Goal: Find specific page/section: Find specific page/section

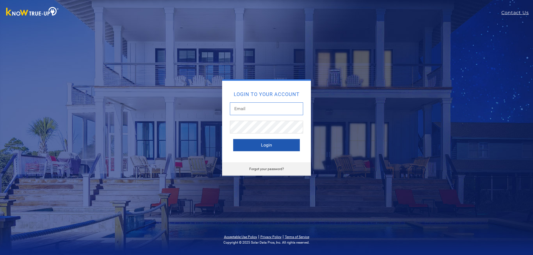
type input "[PERSON_NAME][EMAIL_ADDRESS][PERSON_NAME][DOMAIN_NAME]"
click at [269, 151] on button "Login" at bounding box center [266, 145] width 67 height 12
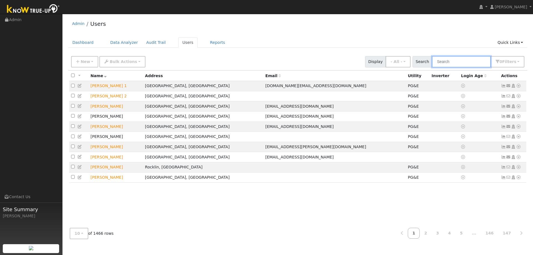
click at [467, 66] on input "text" at bounding box center [461, 61] width 59 height 11
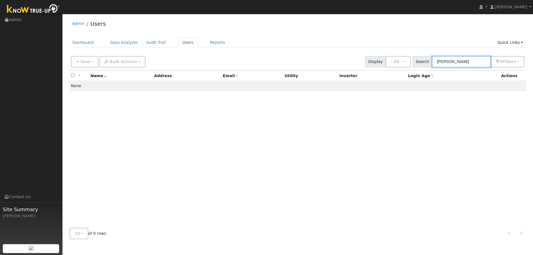
drag, startPoint x: 443, startPoint y: 64, endPoint x: 444, endPoint y: 60, distance: 3.7
click at [424, 63] on div "Search [PERSON_NAME] 0 Filter s My accounts Role Show - All - Show Leads Admin …" at bounding box center [469, 61] width 112 height 11
click at [445, 60] on input "[PERSON_NAME]" at bounding box center [461, 61] width 59 height 11
click at [446, 61] on input "marlow" at bounding box center [461, 61] width 59 height 11
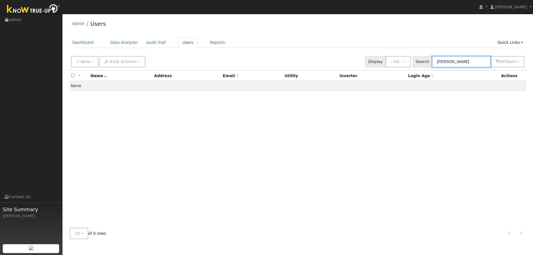
click at [446, 61] on input "marlow" at bounding box center [461, 61] width 59 height 11
click at [453, 62] on input "mockingbird" at bounding box center [461, 61] width 59 height 11
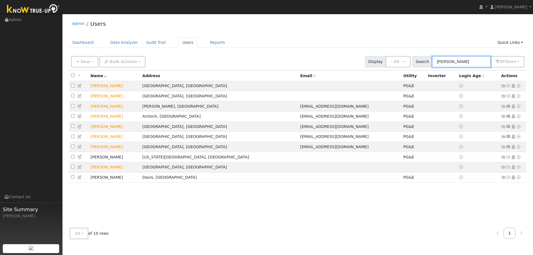
click at [443, 59] on input "james" at bounding box center [461, 61] width 59 height 11
type input "santa rosa"
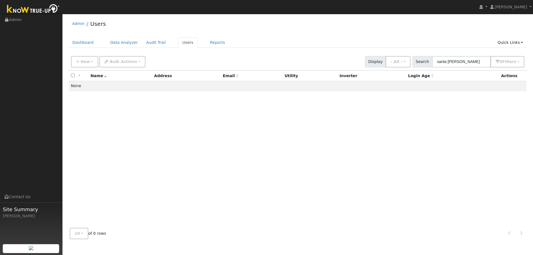
click at [388, 34] on div "Admin Users Dashboard Data Analyzer Audit Trail Users Reports Quick Links Quick…" at bounding box center [297, 130] width 465 height 227
